Goal: Information Seeking & Learning: Learn about a topic

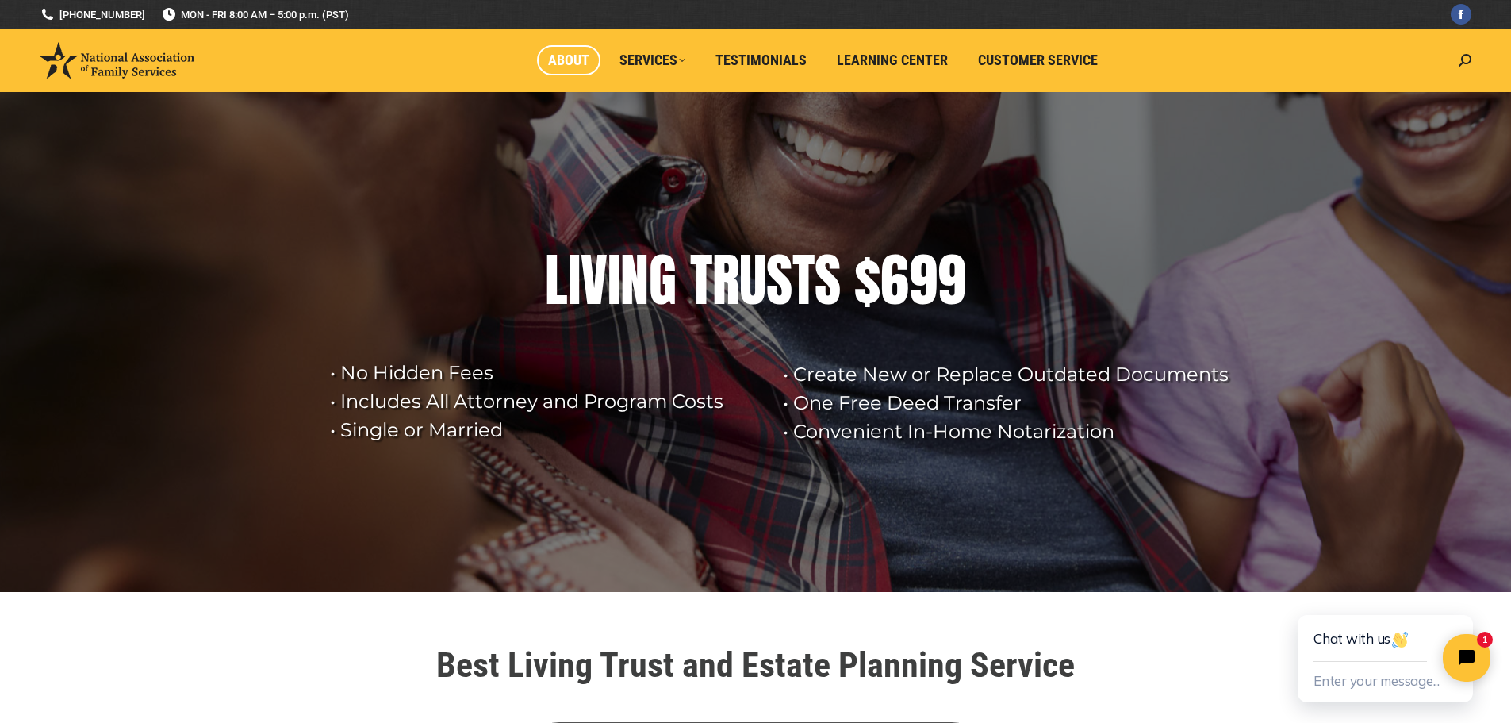
click at [566, 63] on span "About" at bounding box center [568, 60] width 41 height 17
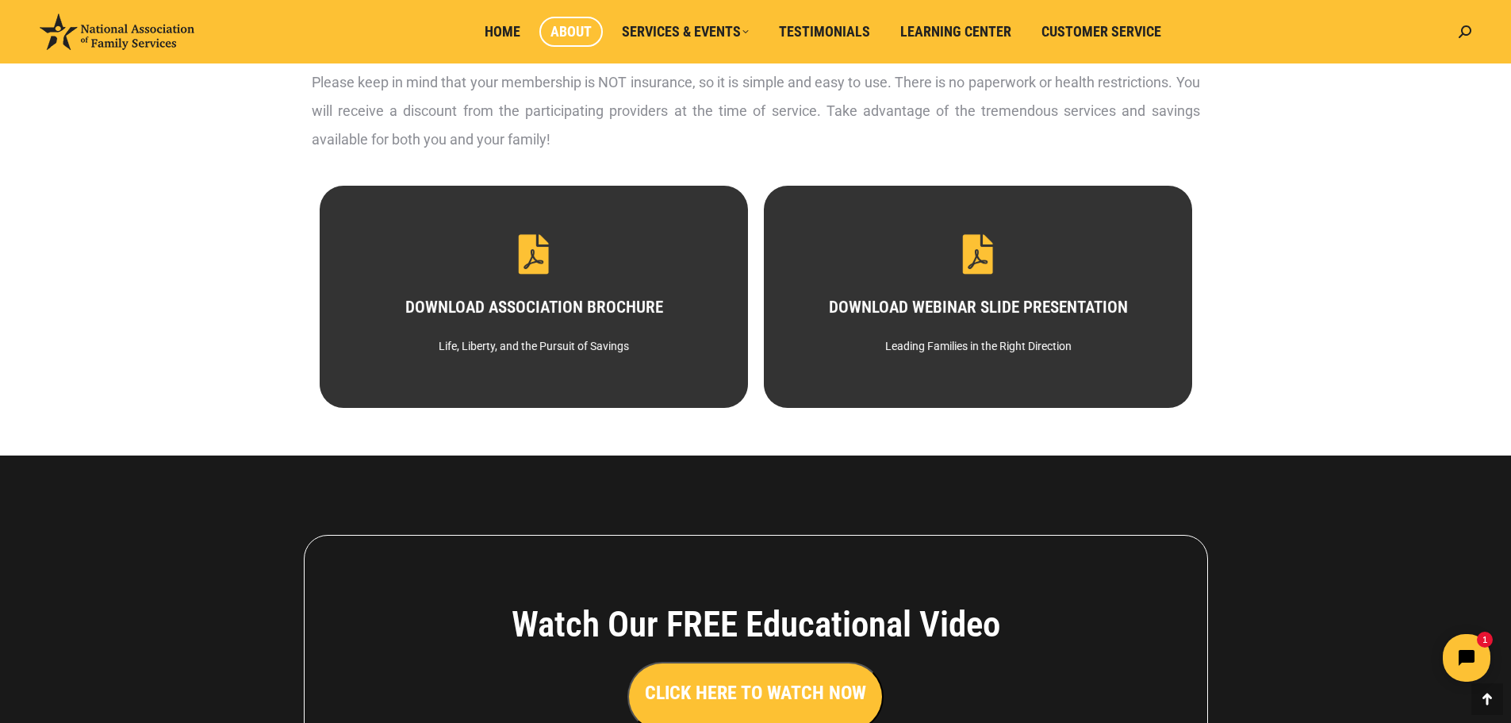
scroll to position [774, 0]
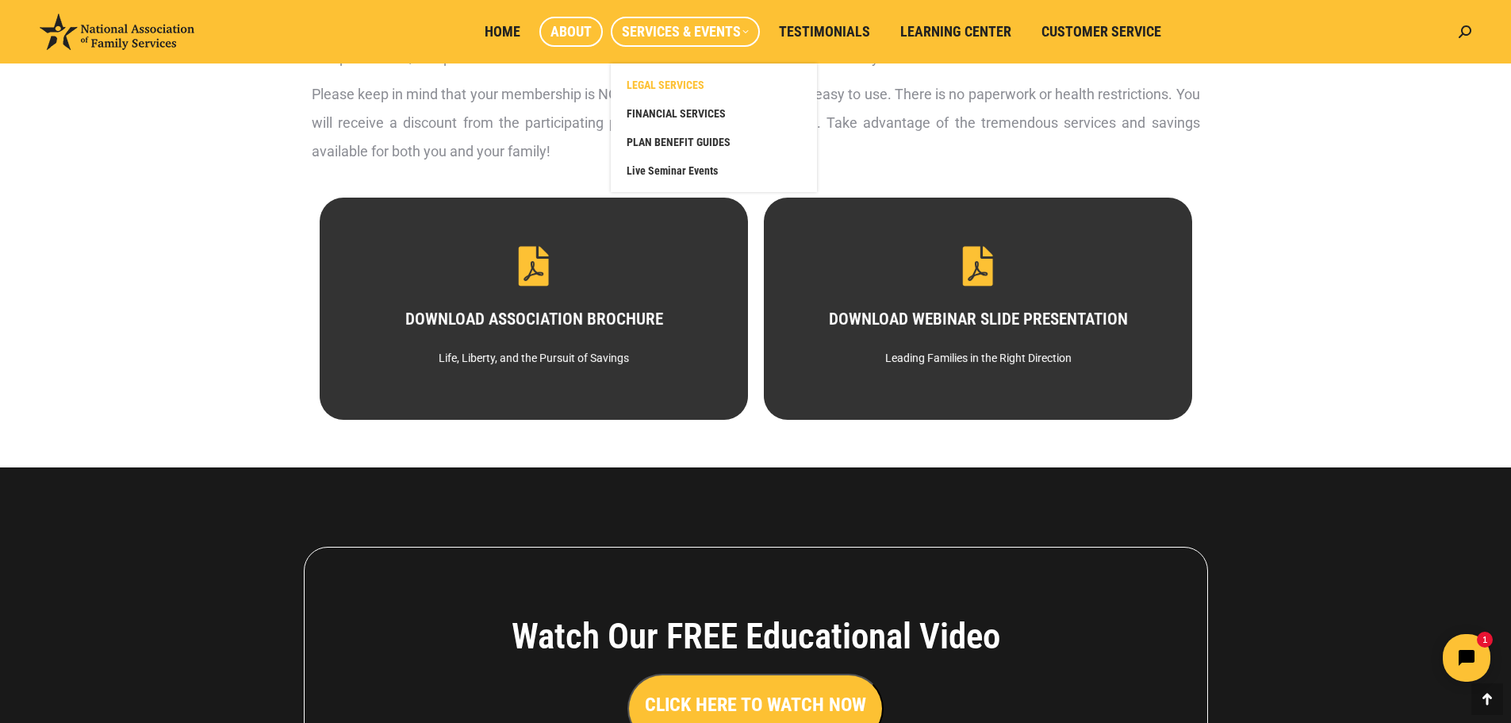
click at [697, 79] on span "LEGAL SERVICES" at bounding box center [666, 85] width 78 height 14
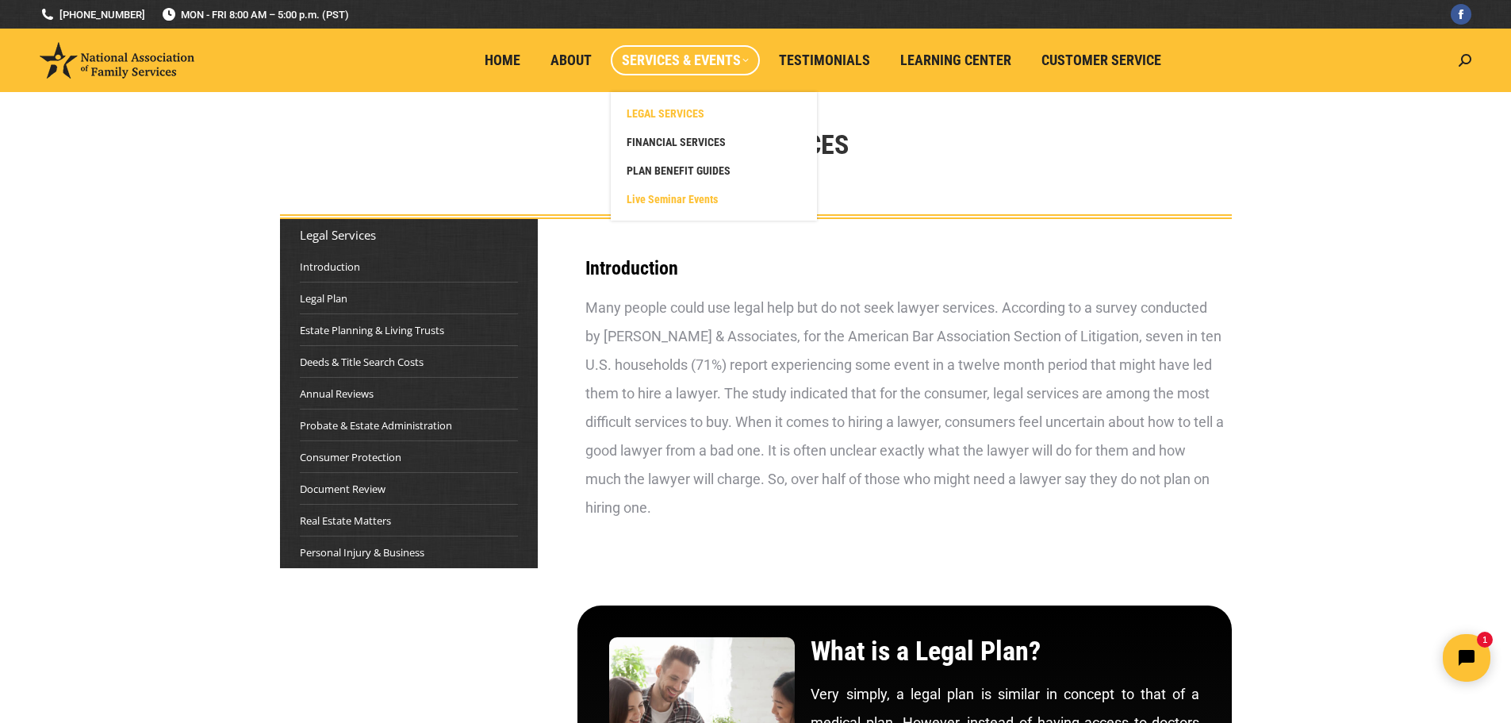
click at [713, 196] on span "Live Seminar Events" at bounding box center [672, 199] width 91 height 14
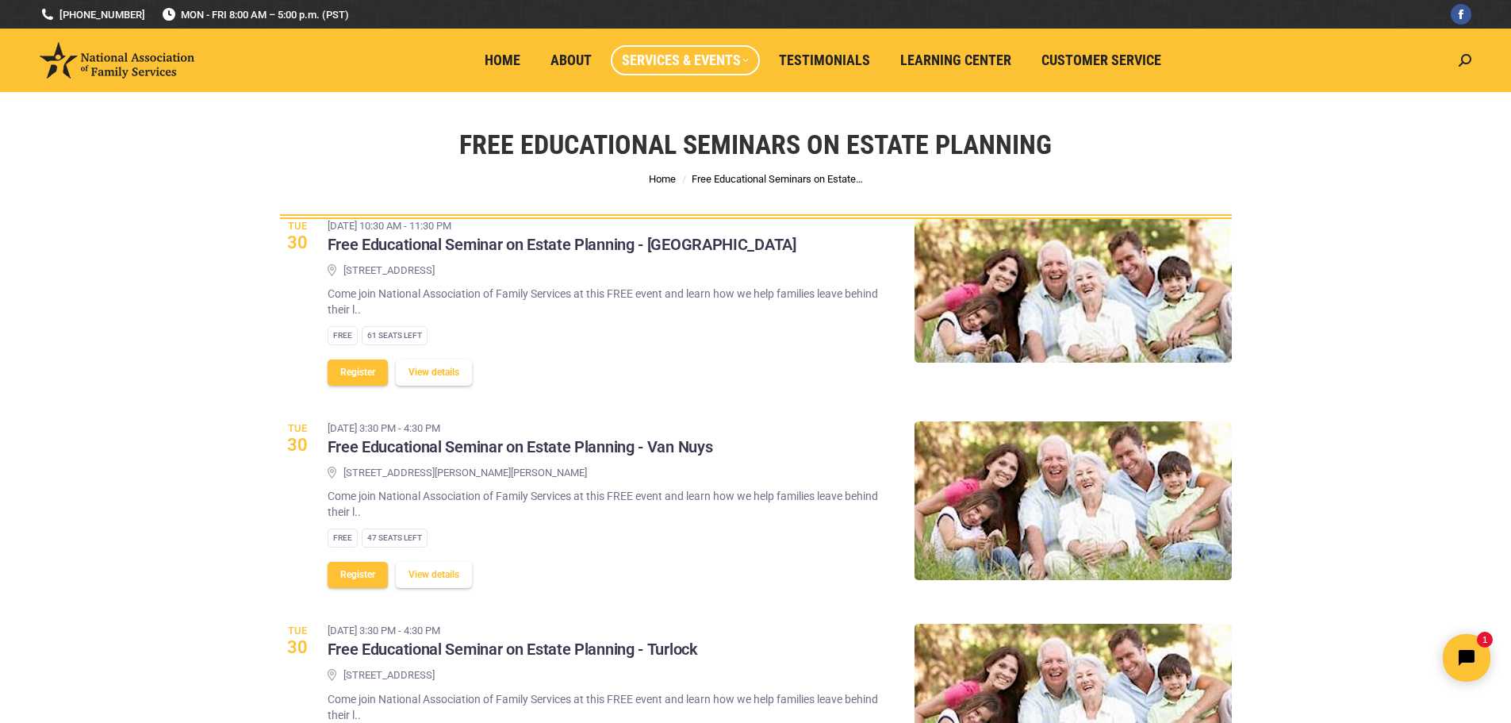
click at [455, 379] on button "View details" at bounding box center [434, 372] width 76 height 26
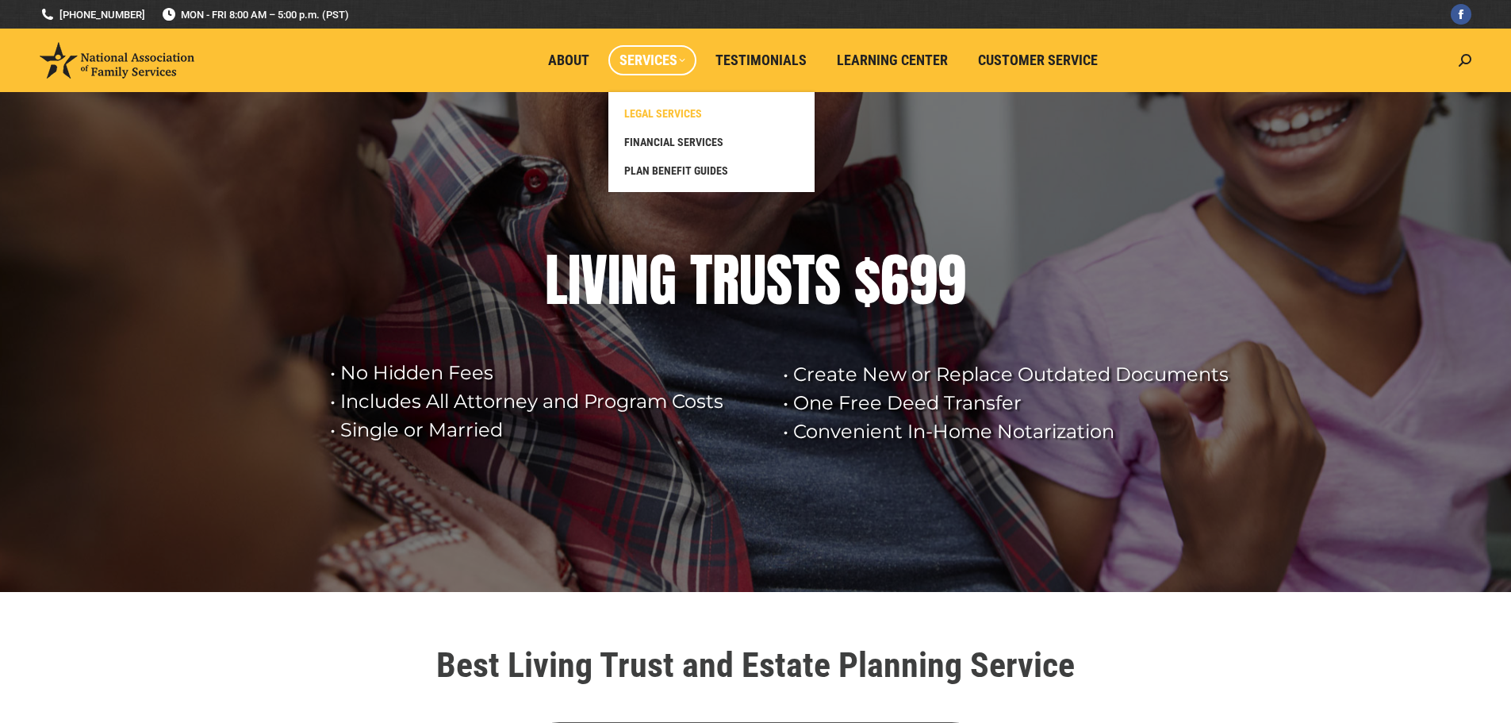
click at [679, 113] on span "LEGAL SERVICES" at bounding box center [663, 113] width 78 height 14
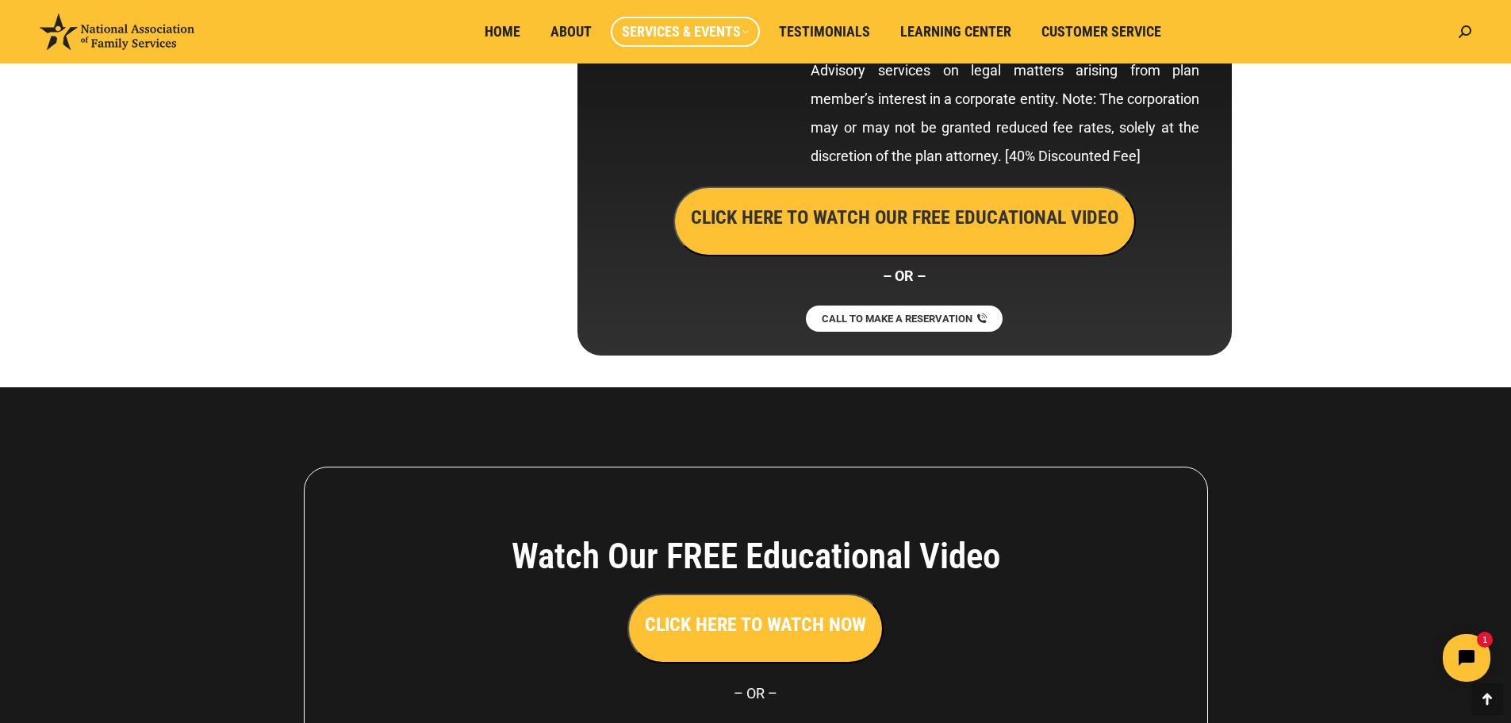
scroll to position [8543, 0]
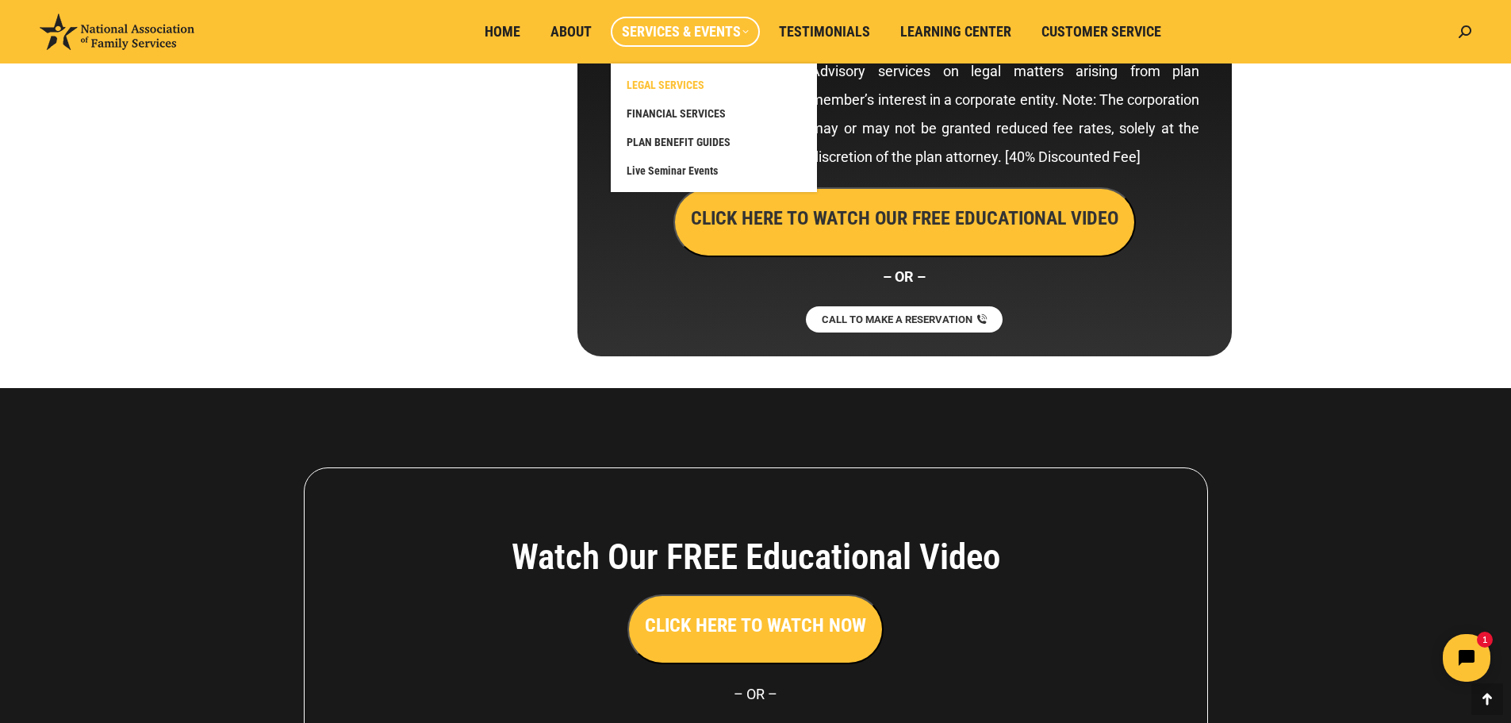
click at [662, 87] on span "LEGAL SERVICES" at bounding box center [666, 85] width 78 height 14
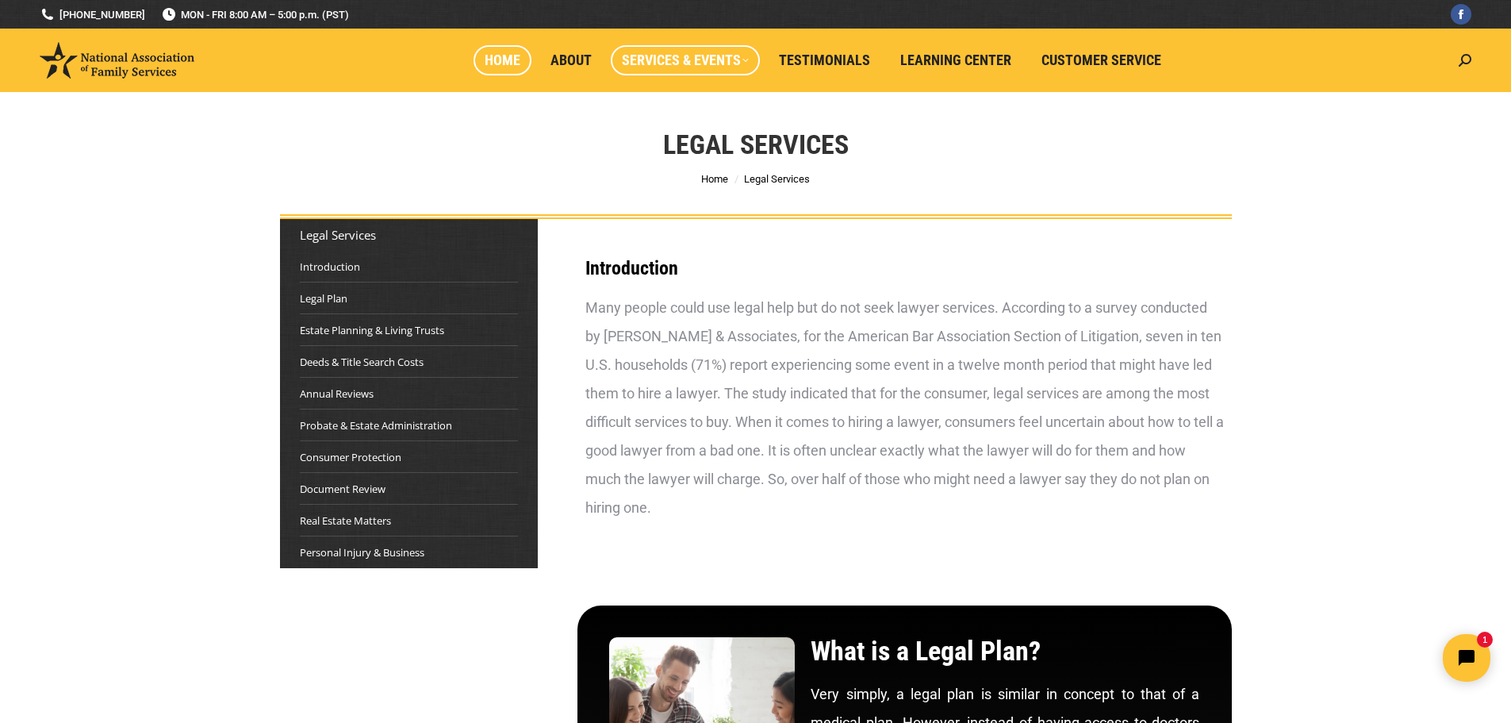
click at [506, 58] on span "Home" at bounding box center [503, 60] width 36 height 17
